Goal: Transaction & Acquisition: Purchase product/service

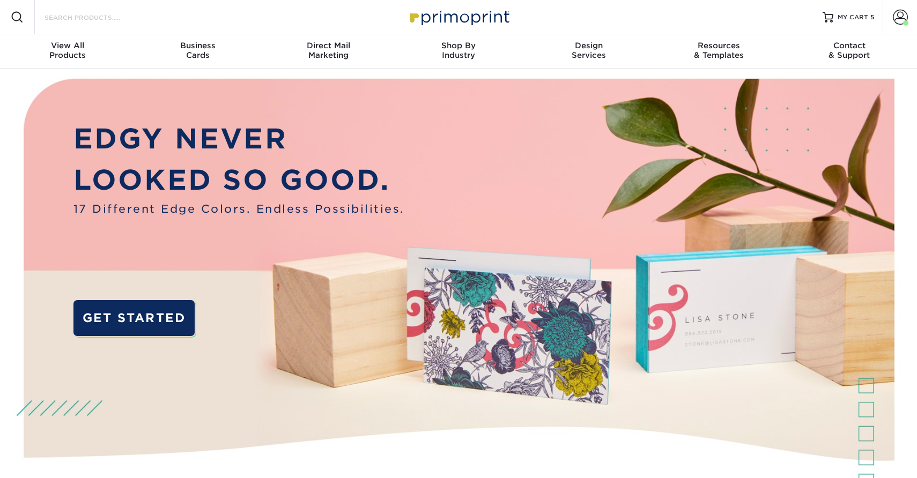
click at [103, 16] on input "Search Products" at bounding box center [95, 17] width 105 height 13
type input "busi"
click at [191, 53] on div "Business Cards" at bounding box center [198, 50] width 130 height 19
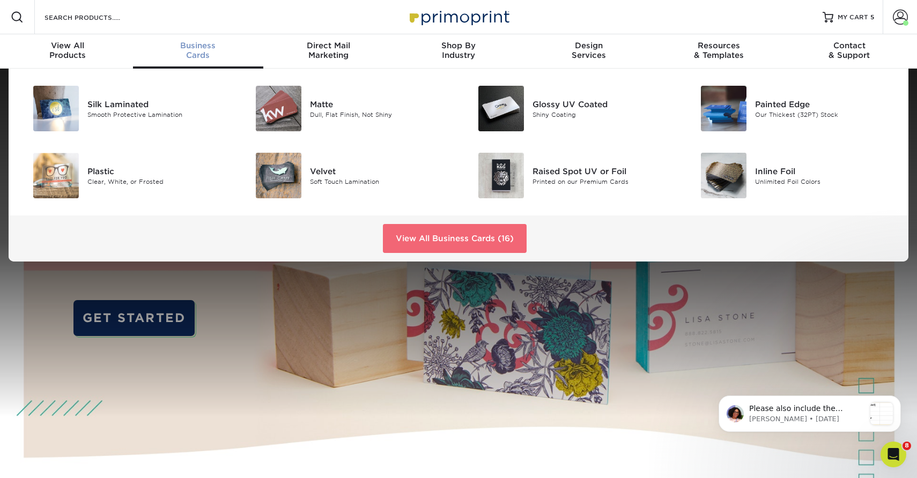
click at [435, 245] on link "View All Business Cards (16)" at bounding box center [455, 238] width 144 height 29
